Goal: Task Accomplishment & Management: Complete application form

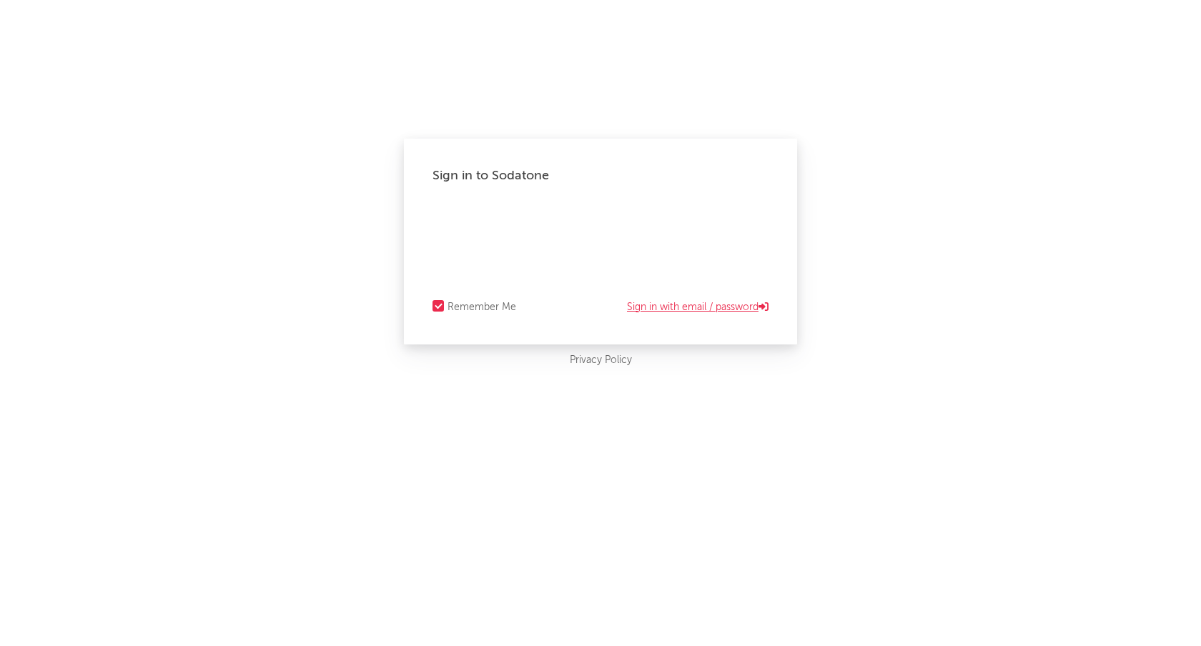
click at [667, 304] on link "Sign in with email / password" at bounding box center [698, 307] width 142 height 17
click at [712, 310] on link "Sign in with Okta" at bounding box center [725, 307] width 87 height 17
click at [462, 310] on div "Remember Me" at bounding box center [482, 307] width 69 height 17
click at [433, 310] on input "Remember Me" at bounding box center [433, 307] width 0 height 17
click at [462, 310] on div "Remember Me" at bounding box center [482, 307] width 69 height 17
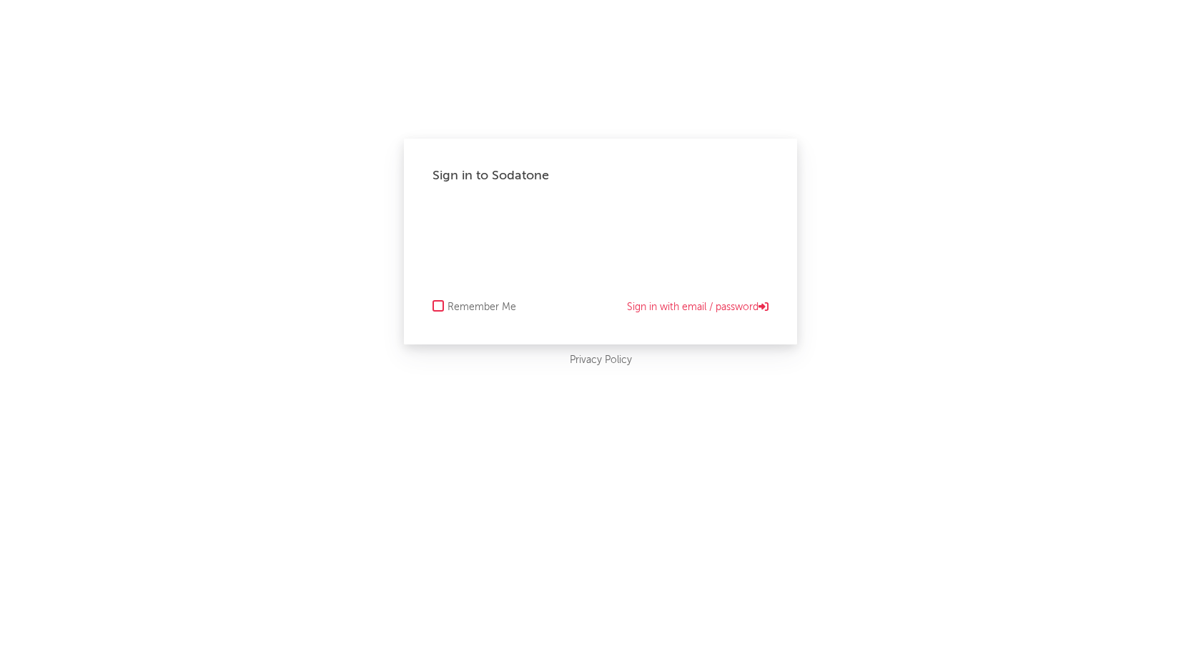
click at [433, 310] on input "Remember Me" at bounding box center [433, 307] width 0 height 17
click at [481, 172] on div "Sign in to Sodatone" at bounding box center [601, 175] width 336 height 17
click at [726, 353] on button "Request Access" at bounding box center [743, 360] width 107 height 17
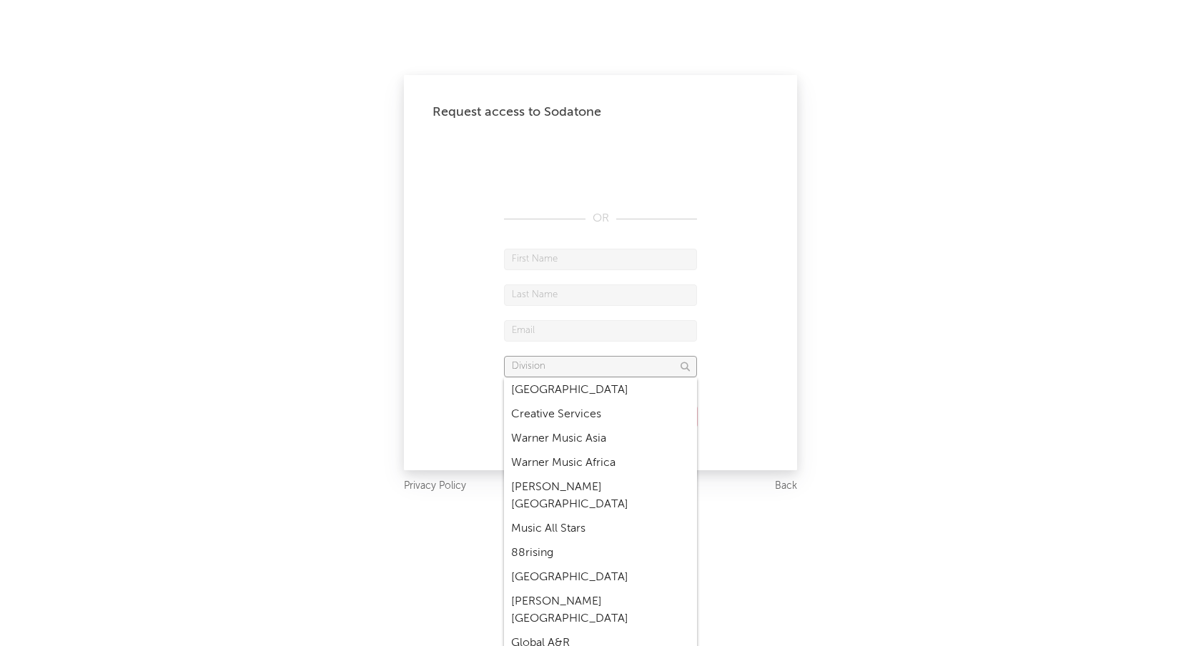
click at [666, 375] on input "text" at bounding box center [600, 366] width 193 height 21
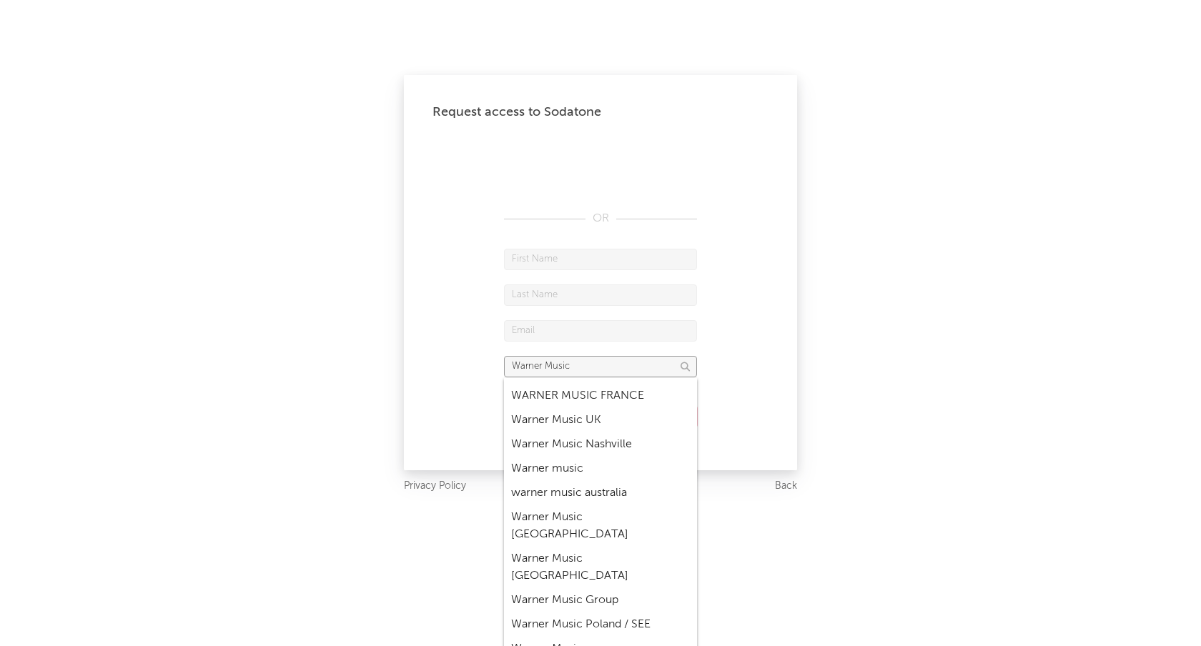
scroll to position [295, 0]
click at [640, 541] on div "Warner Music [GEOGRAPHIC_DATA]" at bounding box center [600, 561] width 193 height 41
type input "Warner Music [GEOGRAPHIC_DATA]"
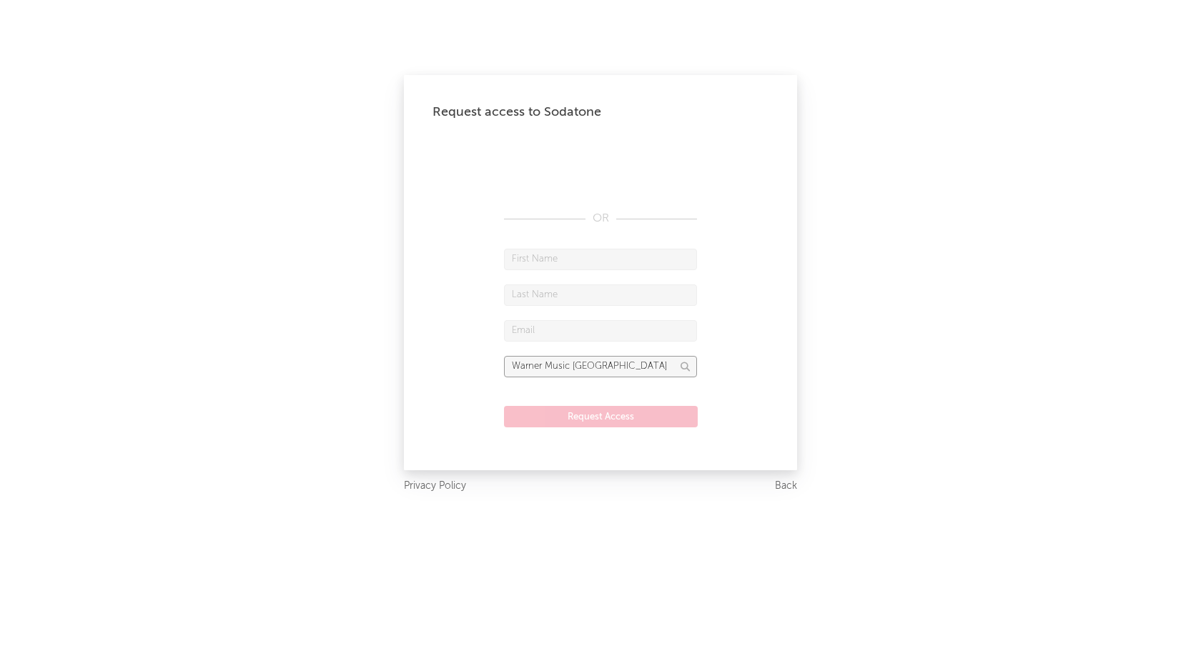
click at [631, 360] on input "Warner Music [GEOGRAPHIC_DATA]" at bounding box center [600, 366] width 193 height 21
drag, startPoint x: 649, startPoint y: 363, endPoint x: 488, endPoint y: 368, distance: 161.0
click at [488, 368] on form "Warner Music [GEOGRAPHIC_DATA] Request Access" at bounding box center [601, 345] width 336 height 193
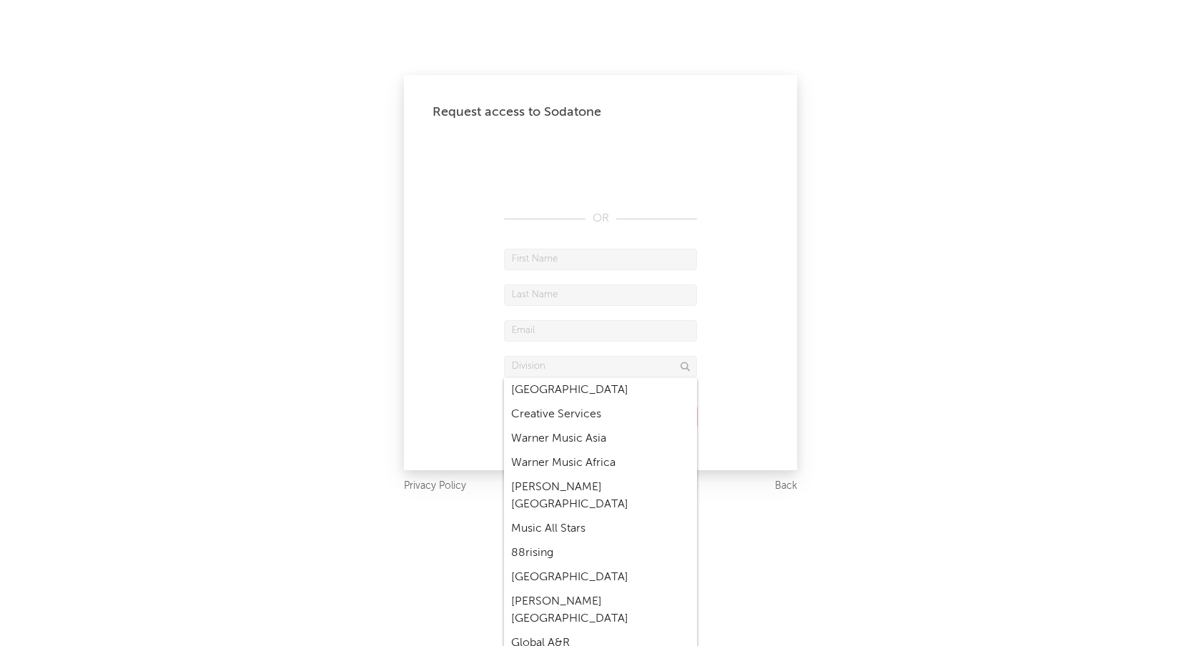
click at [729, 381] on form "Request Access" at bounding box center [601, 345] width 336 height 193
click at [983, 302] on div "Request access to Sodatone OR Request Access Privacy Policy Back" at bounding box center [600, 323] width 1201 height 646
